Goal: Find specific page/section: Find specific page/section

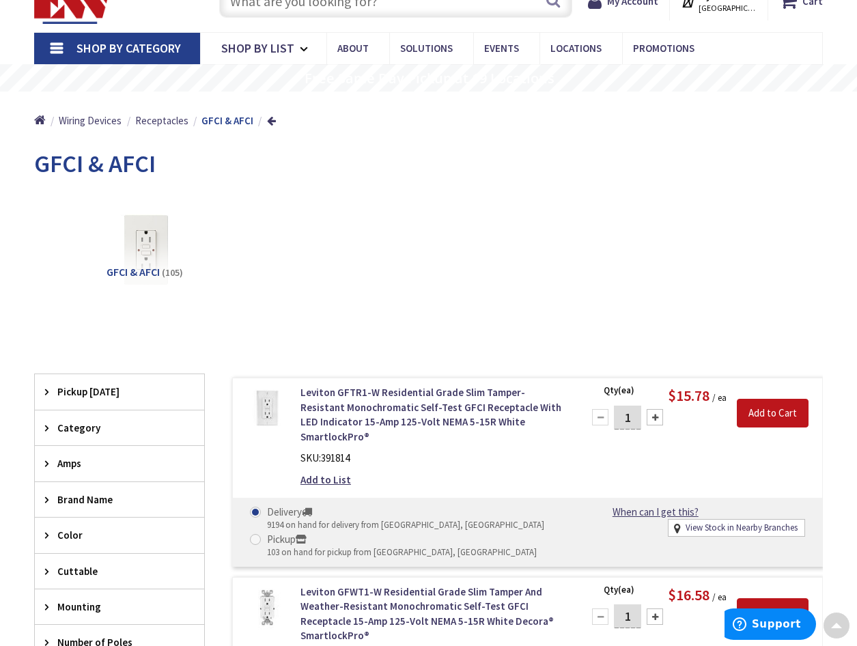
scroll to position [137, 0]
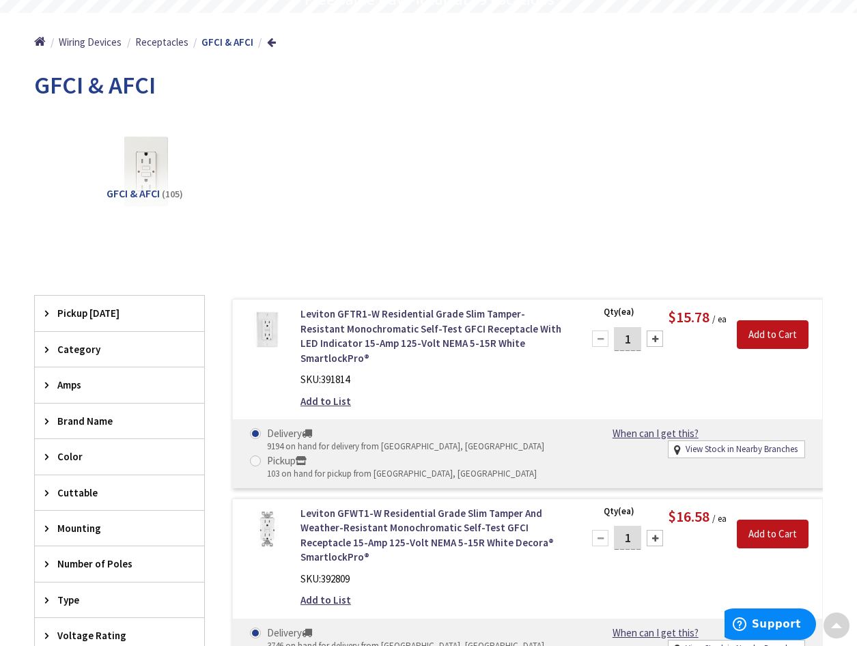
type input "[GEOGRAPHIC_DATA][PERSON_NAME], [GEOGRAPHIC_DATA]"
click at [64, 457] on span "Color" at bounding box center [112, 457] width 111 height 14
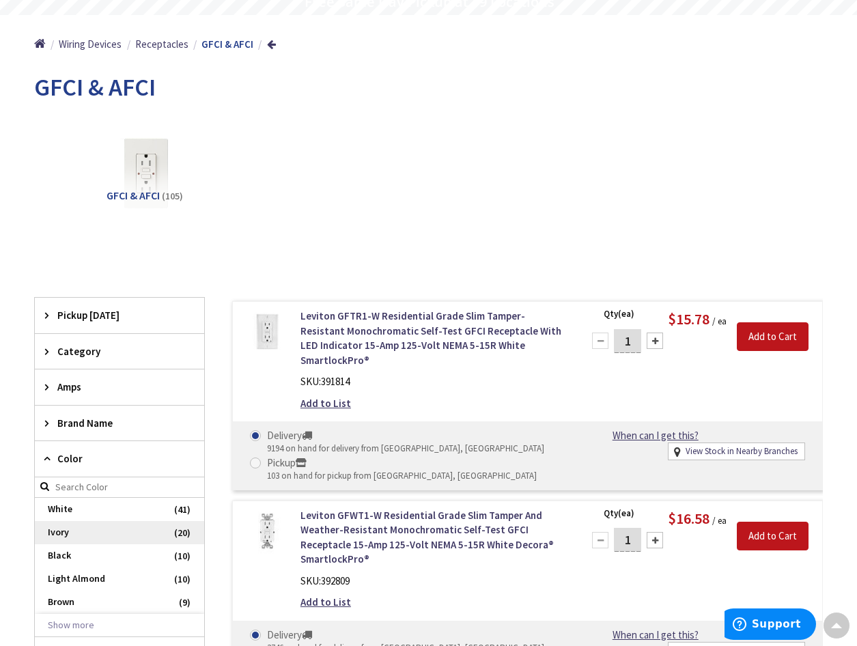
scroll to position [139, 0]
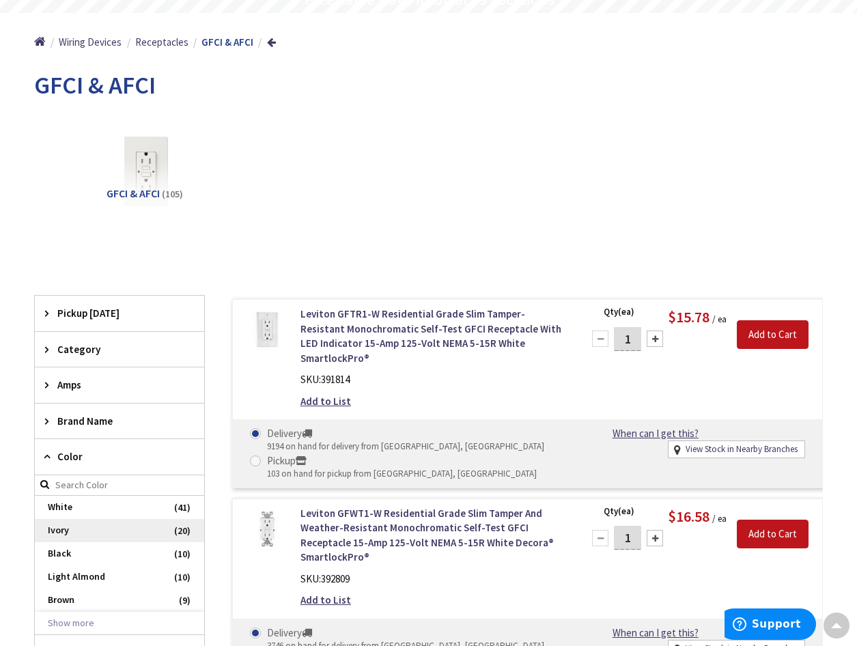
click at [65, 527] on span "Ivory" at bounding box center [119, 530] width 169 height 23
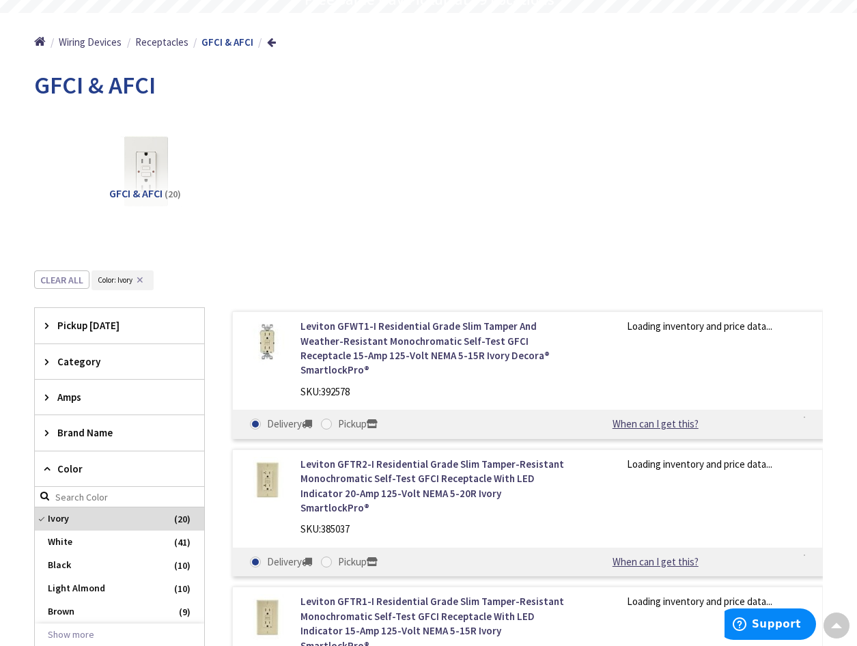
click at [74, 402] on span "Amps" at bounding box center [112, 397] width 111 height 14
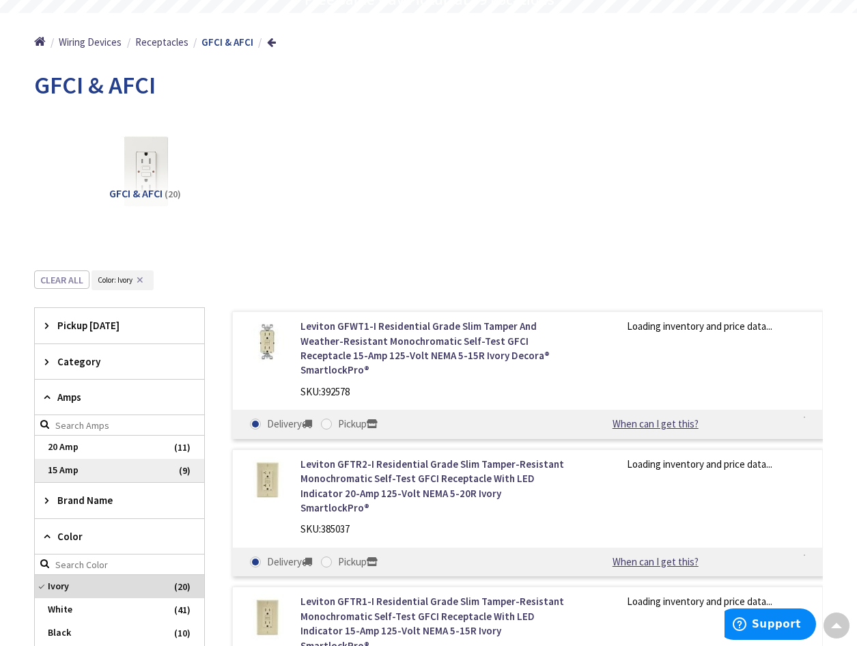
click at [72, 464] on span "15 Amp" at bounding box center [119, 470] width 169 height 23
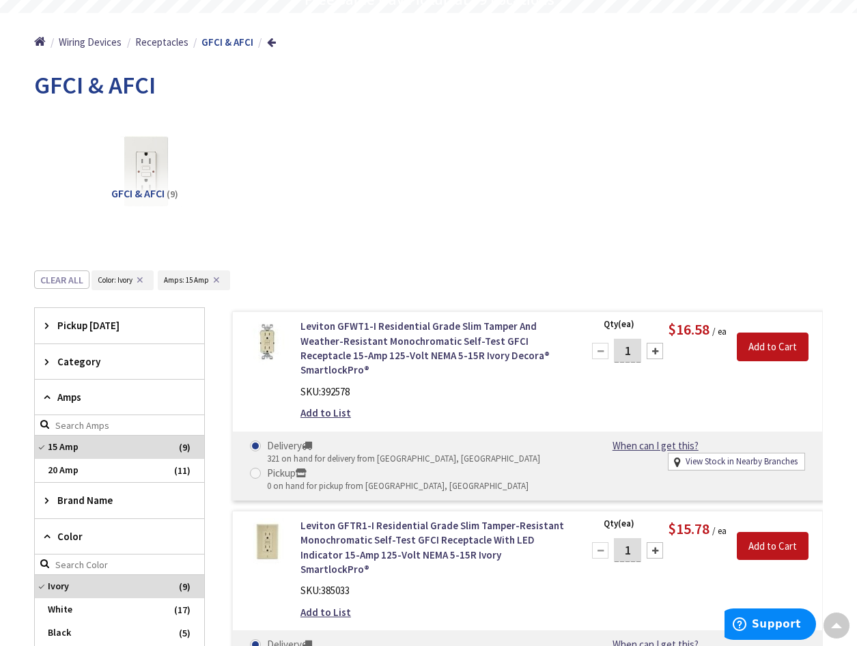
scroll to position [0, 0]
drag, startPoint x: 298, startPoint y: 326, endPoint x: 325, endPoint y: 320, distance: 27.2
click at [325, 320] on div "Leviton GFWT1-I Residential Grade Slim Tamper And Weather-Resistant Monochromat…" at bounding box center [433, 373] width 287 height 109
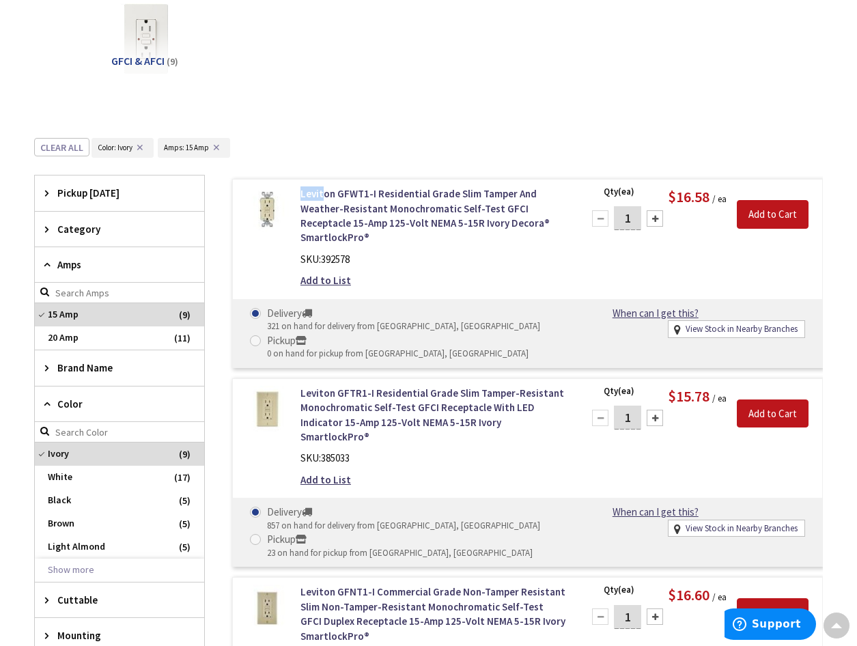
scroll to position [275, 0]
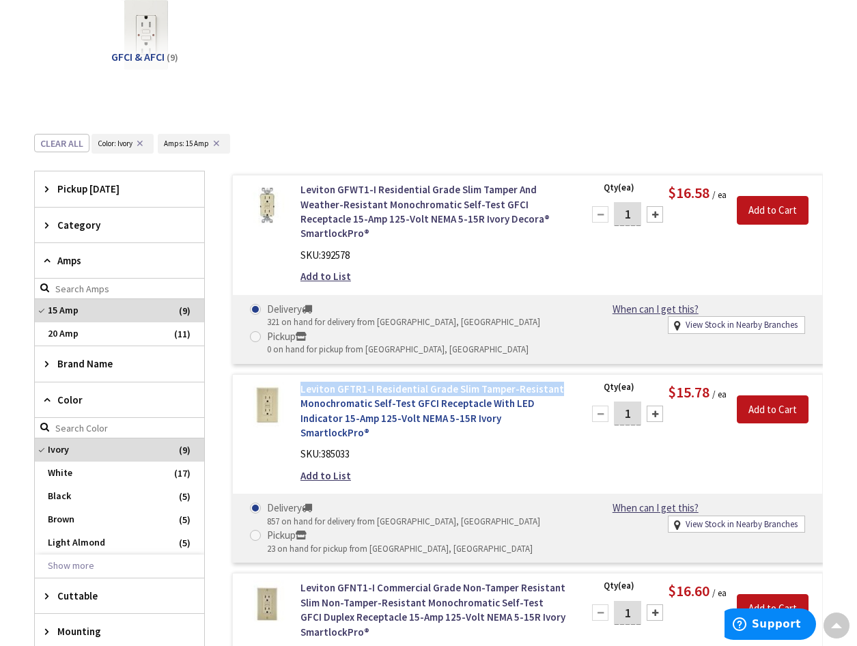
drag, startPoint x: 299, startPoint y: 376, endPoint x: 566, endPoint y: 376, distance: 266.5
click at [566, 382] on div "Leviton GFTR1-I Residential Grade Slim Tamper-Resistant Monochromatic Self-Test…" at bounding box center [433, 436] width 287 height 109
drag, startPoint x: 566, startPoint y: 376, endPoint x: 526, endPoint y: 374, distance: 39.7
copy link "Leviton GFTR1-I Residential Grade Slim Tamper-Resistant"
click at [476, 406] on link "Leviton GFTR1-I Residential Grade Slim Tamper-Resistant Monochromatic Self-Test…" at bounding box center [434, 411] width 266 height 59
